Goal: Transaction & Acquisition: Purchase product/service

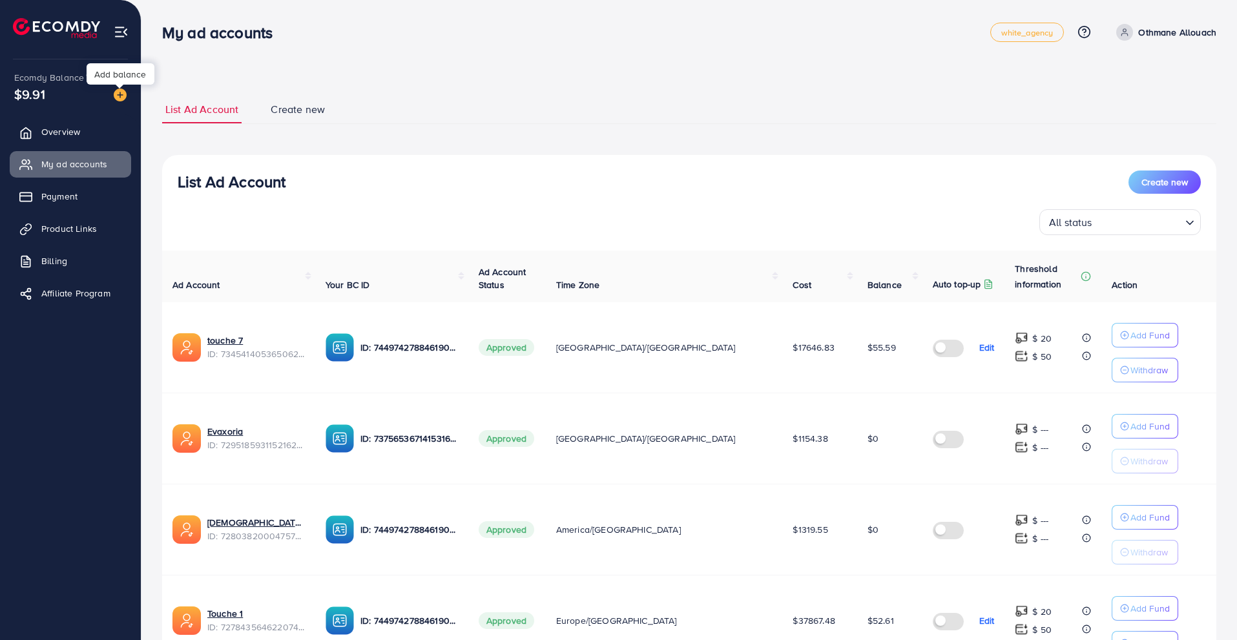
click at [120, 95] on img at bounding box center [120, 95] width 13 height 13
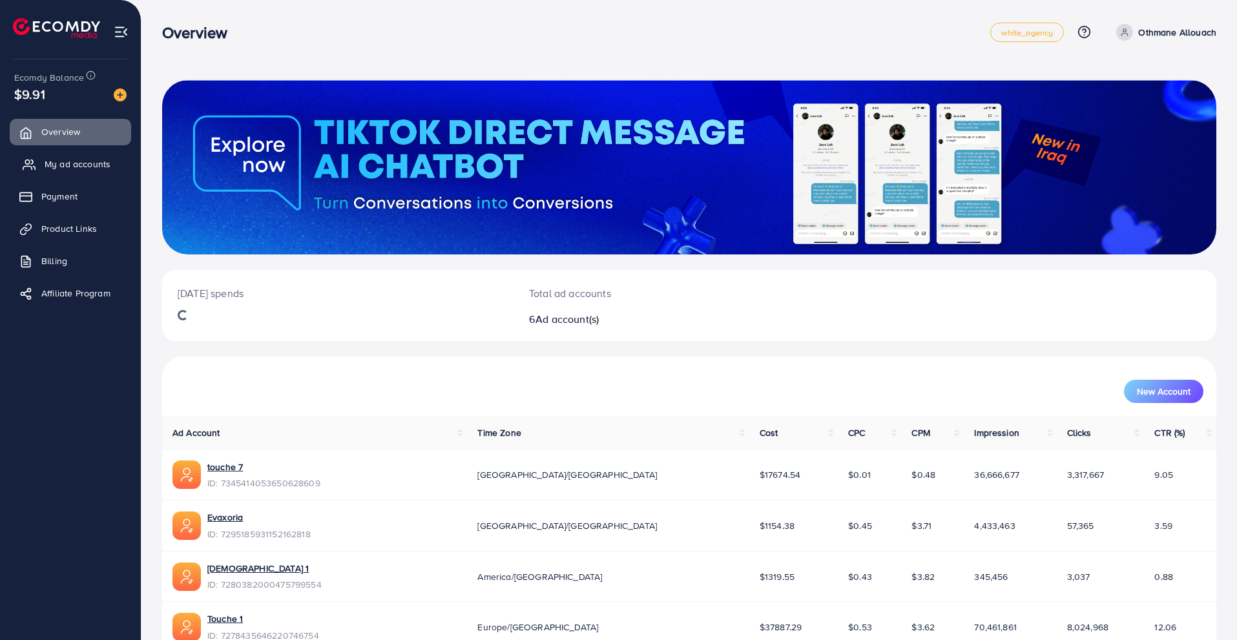
click at [116, 162] on link "My ad accounts" at bounding box center [70, 164] width 121 height 26
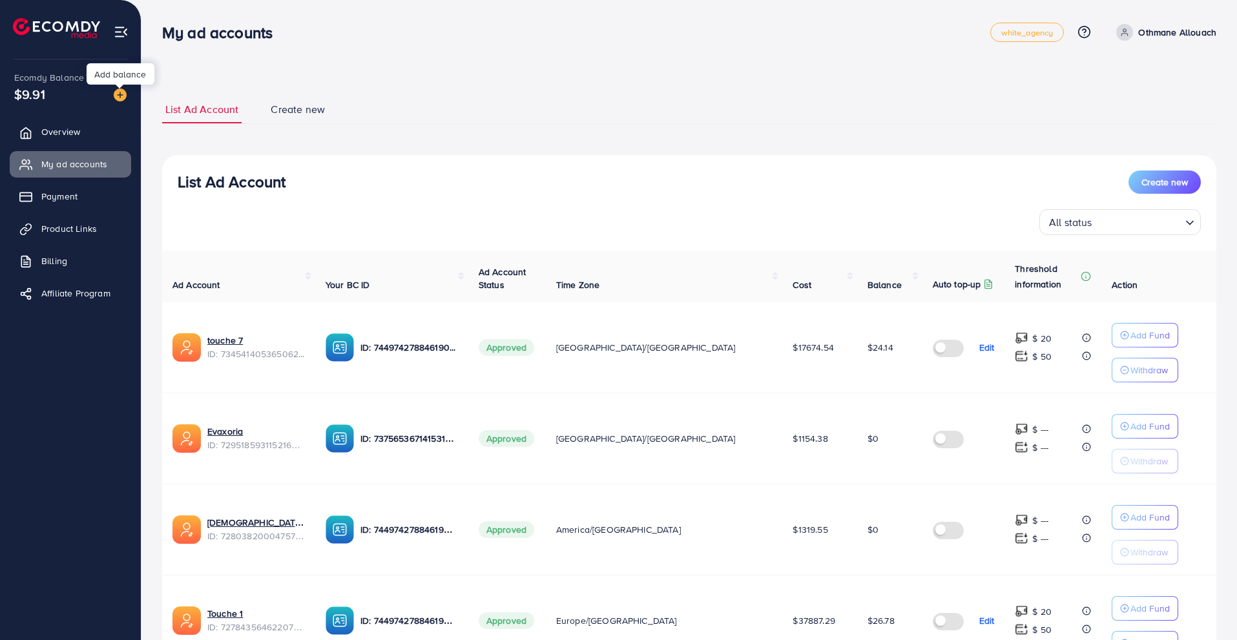
click at [121, 96] on img at bounding box center [120, 95] width 13 height 13
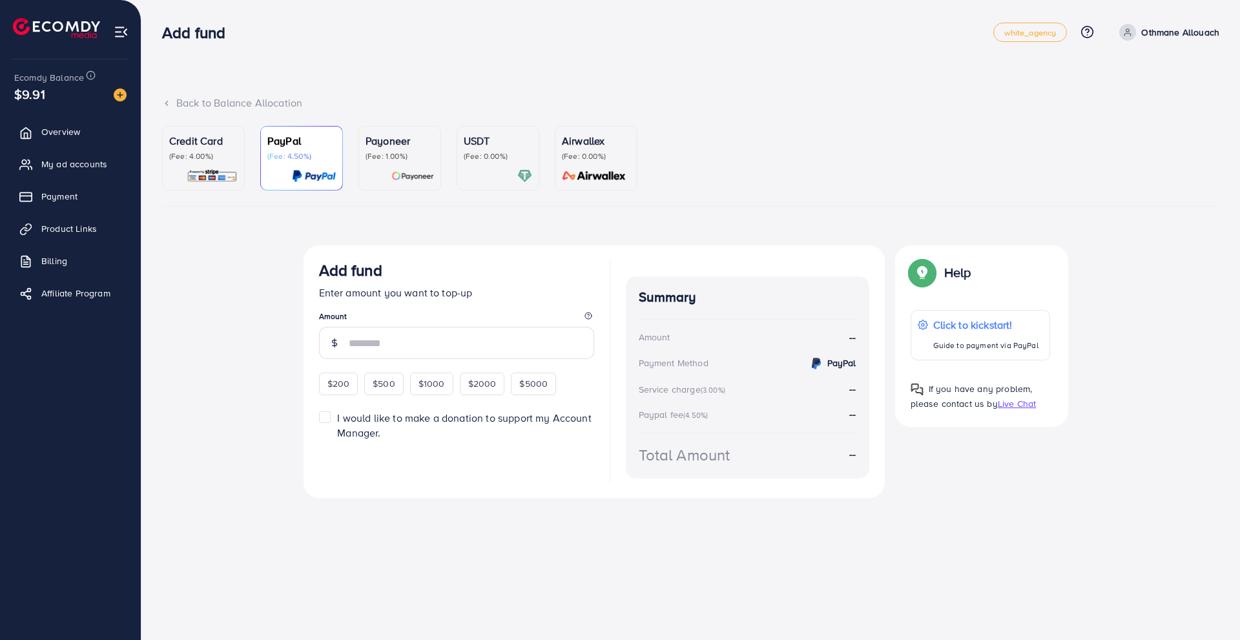
click at [480, 148] on p "USDT" at bounding box center [498, 141] width 68 height 16
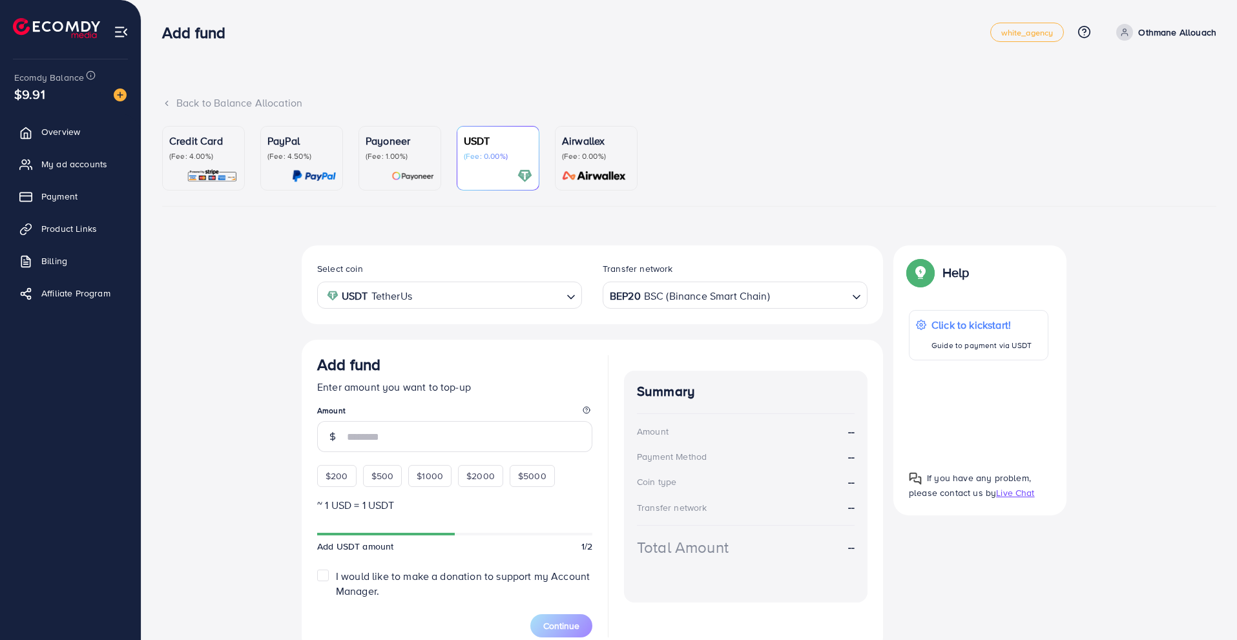
click at [610, 289] on div "BEP20 BSC (Binance Smart Chain)" at bounding box center [727, 294] width 241 height 23
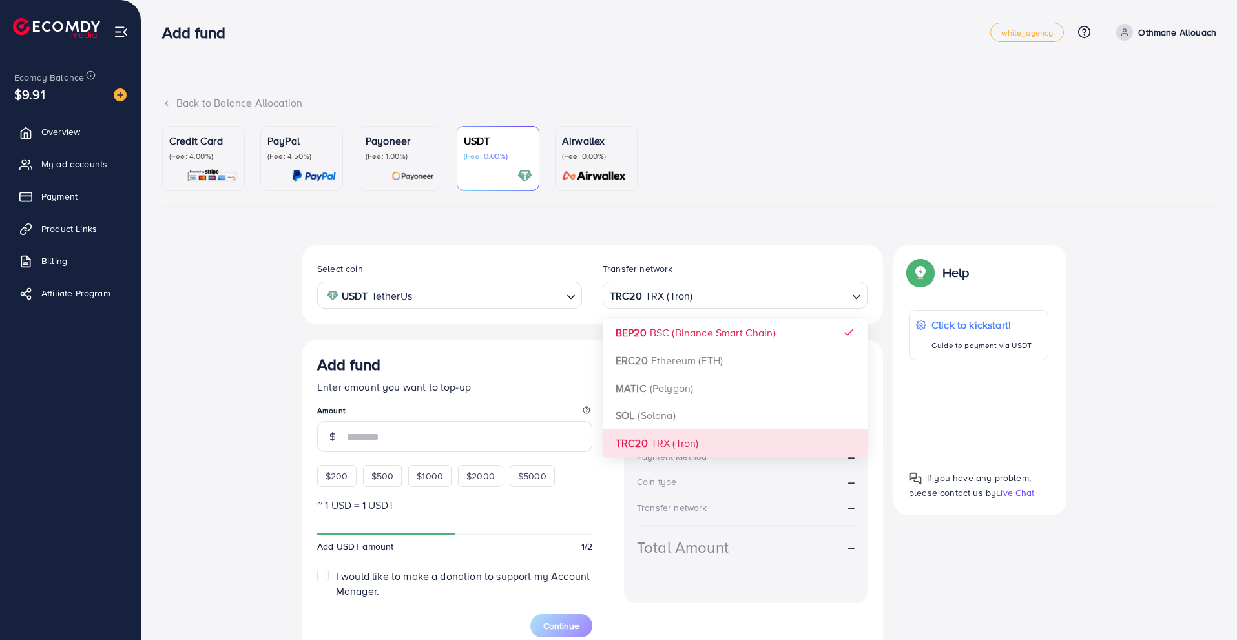
click at [614, 432] on div "Select coin USDT TetherUs Loading... Transfer network TRC20 TRX (Tron) Loading.…" at bounding box center [592, 449] width 581 height 408
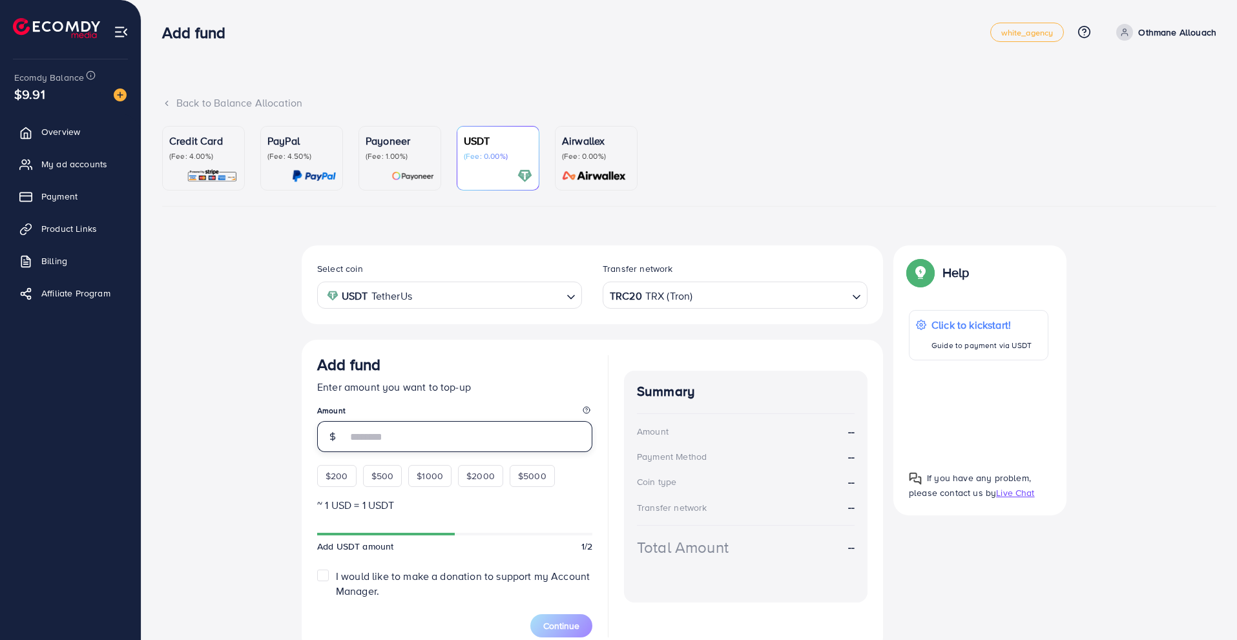
click at [455, 432] on input "number" at bounding box center [469, 436] width 245 height 31
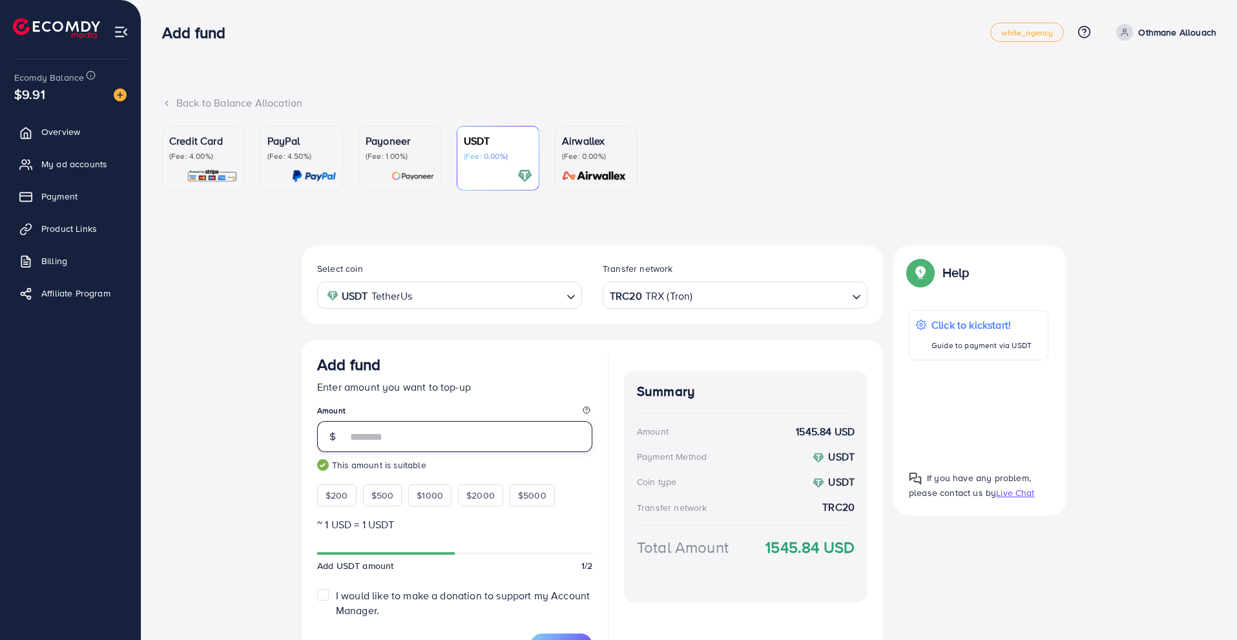
scroll to position [79, 0]
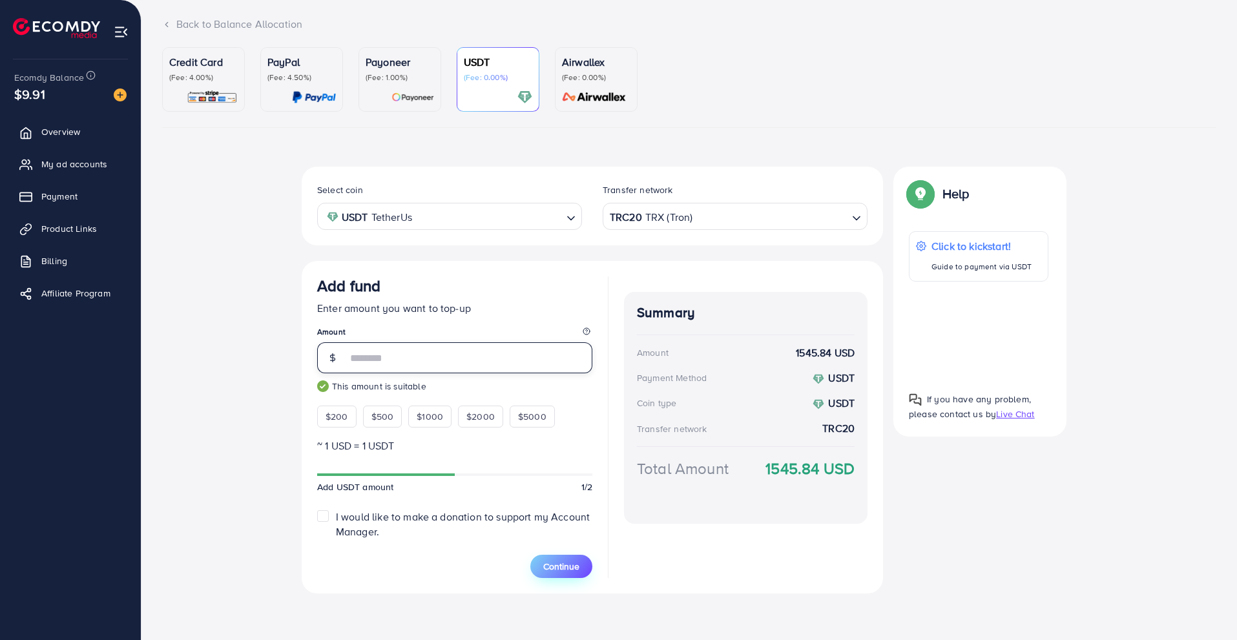
type input "****"
click at [542, 556] on button "Continue" at bounding box center [561, 566] width 62 height 23
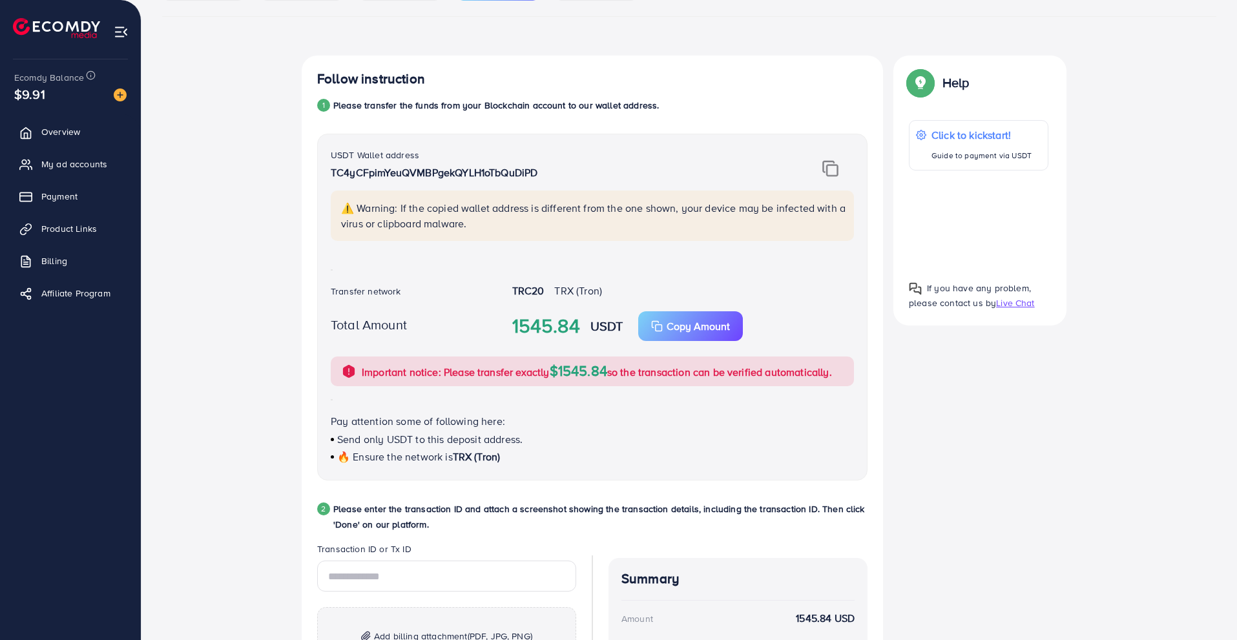
scroll to position [191, 0]
click at [675, 326] on p "Copy Amount" at bounding box center [698, 326] width 63 height 16
click at [963, 440] on div "Follow instruction 1 Please transfer the funds from your Blockchain account to …" at bounding box center [689, 430] width 775 height 750
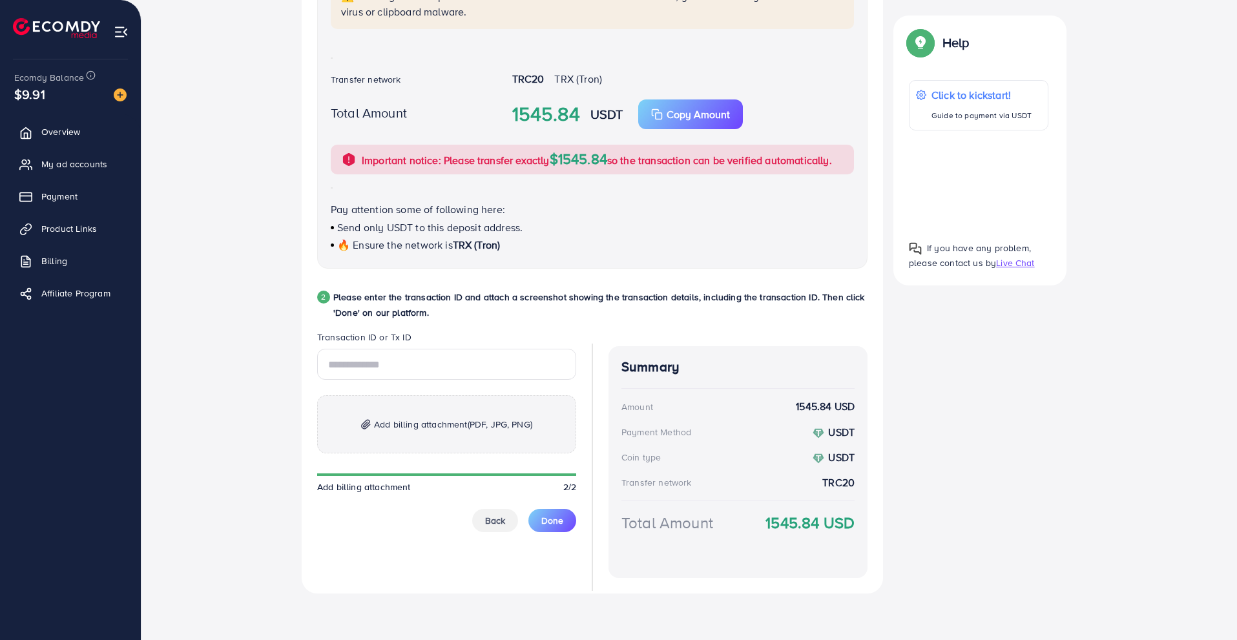
click at [384, 426] on span "Add billing attachment (PDF, JPG, PNG)" at bounding box center [453, 425] width 158 height 16
click at [377, 448] on p "Add billing attachment (PDF, JPG, PNG)" at bounding box center [446, 424] width 259 height 58
click at [426, 466] on div "Add billing attachment (PDF, JPG, PNG) Add billing attachment 2/2 Back Done" at bounding box center [446, 440] width 259 height 183
click at [402, 432] on span "Add billing attachment (PDF, JPG, PNG)" at bounding box center [453, 425] width 158 height 16
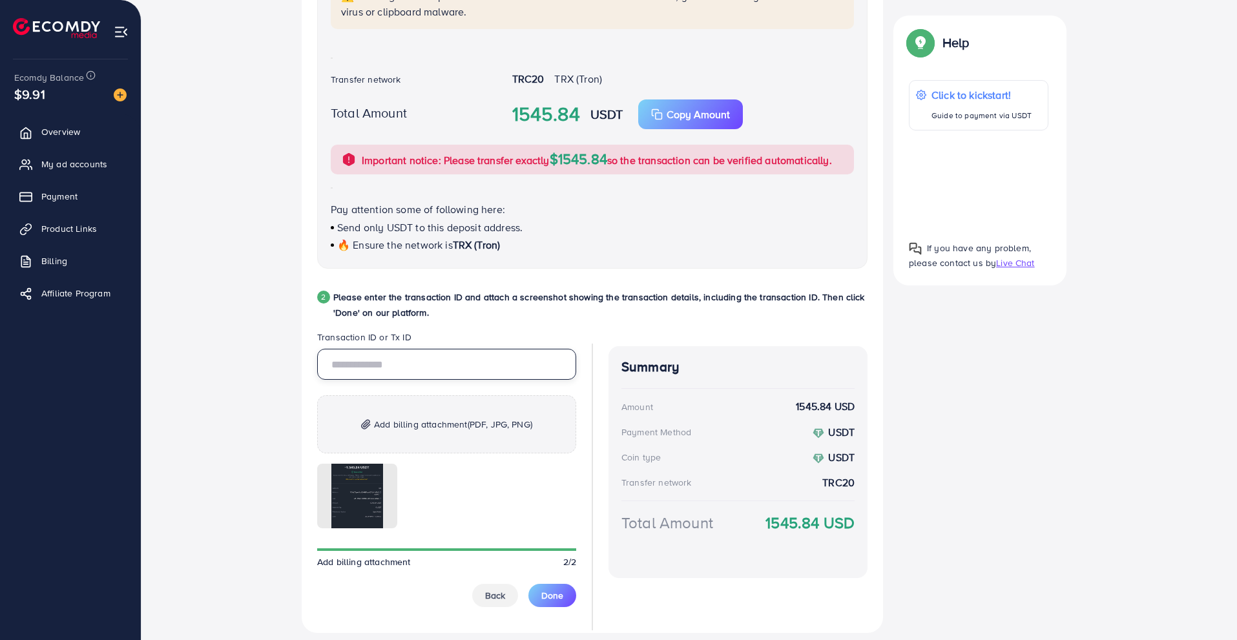
click at [363, 363] on input "text" at bounding box center [446, 364] width 259 height 31
click at [350, 362] on input "text" at bounding box center [446, 364] width 259 height 31
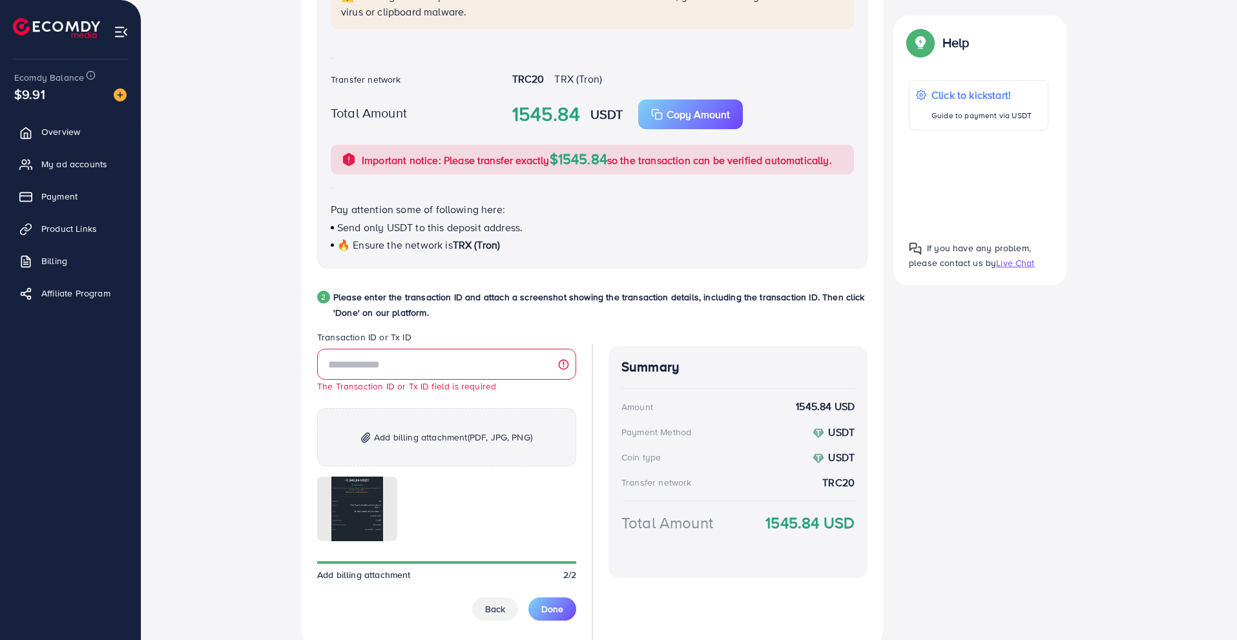
click at [290, 319] on div "Follow instruction 1 Please transfer the funds from your Blockchain account to …" at bounding box center [689, 250] width 1054 height 813
click at [349, 371] on input "text" at bounding box center [446, 364] width 259 height 31
paste input "**********"
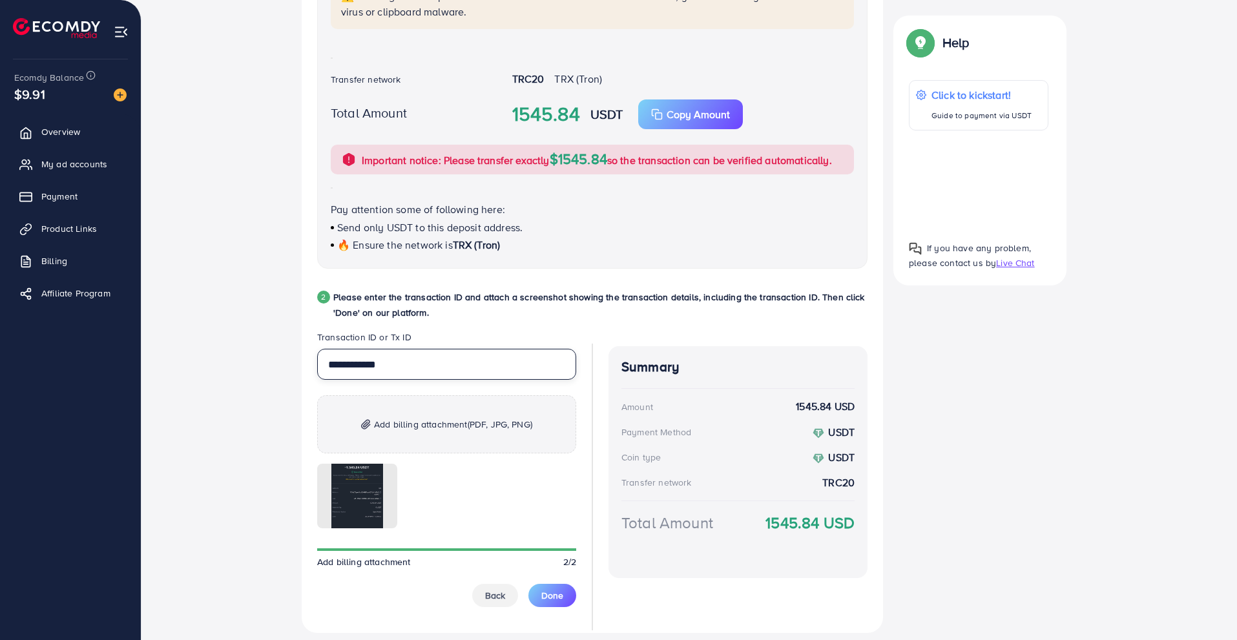
scroll to position [441, 0]
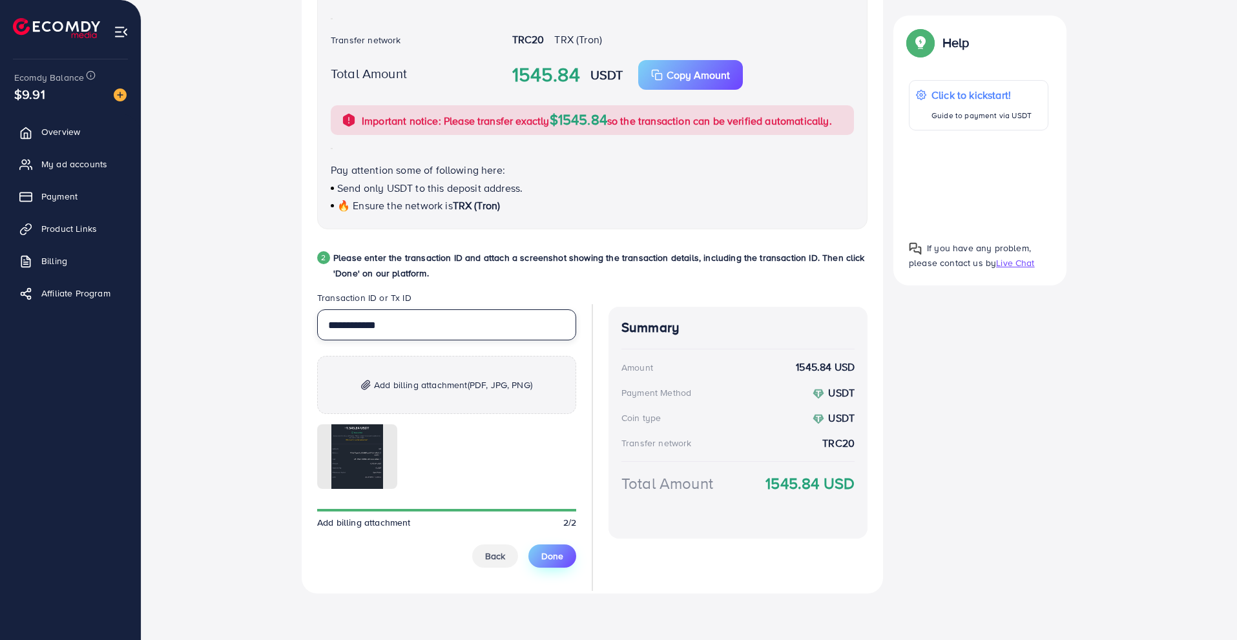
type input "**********"
click at [544, 552] on span "Done" at bounding box center [552, 556] width 22 height 13
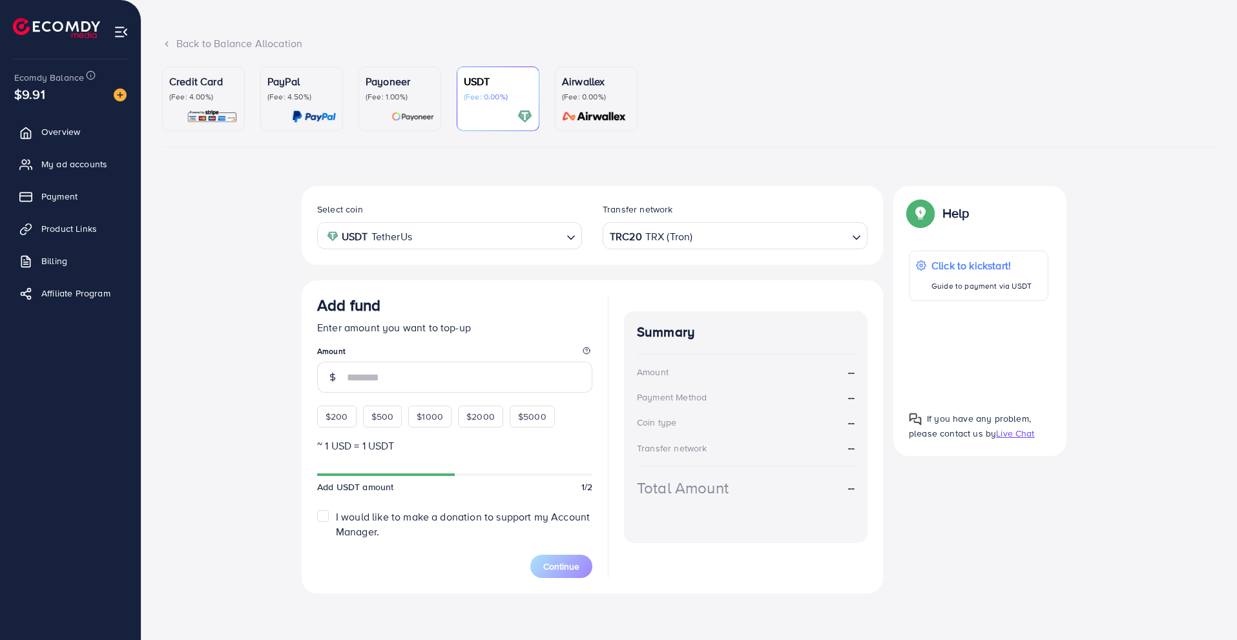
scroll to position [59, 0]
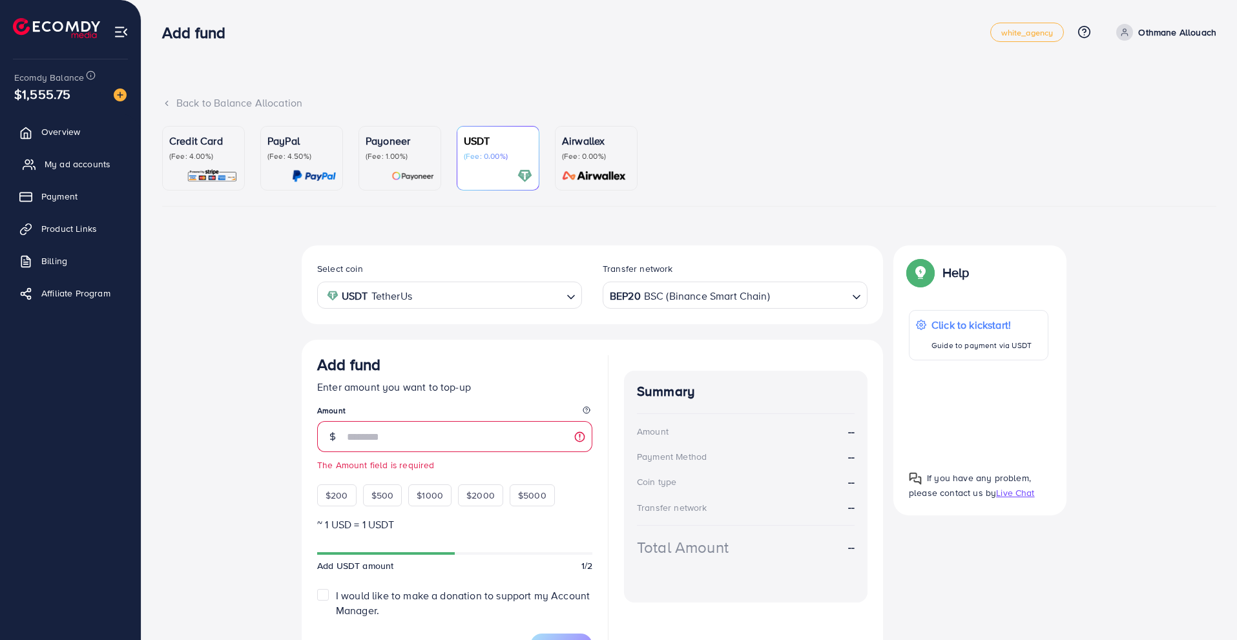
click at [105, 163] on span "My ad accounts" at bounding box center [78, 164] width 66 height 13
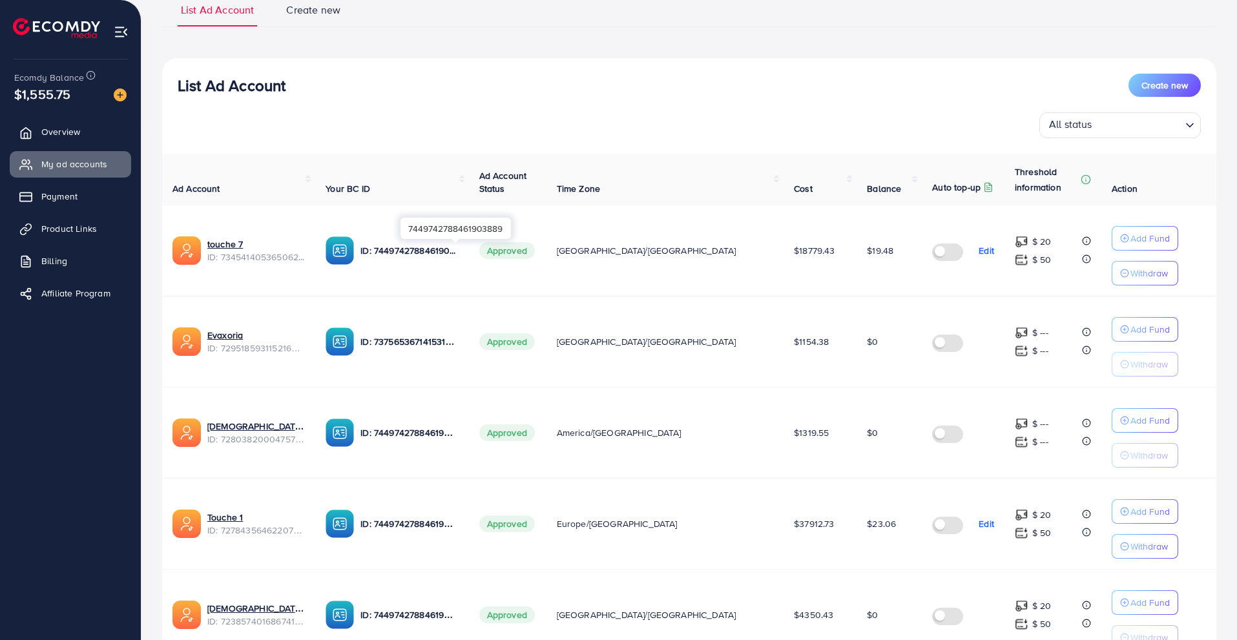
scroll to position [160, 0]
